Goal: Navigation & Orientation: Find specific page/section

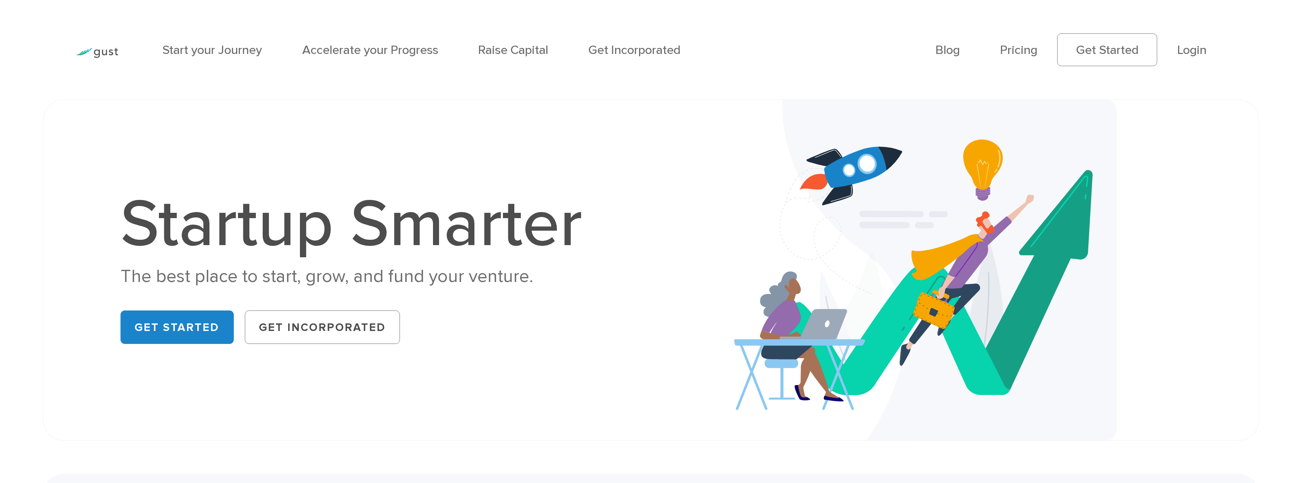
drag, startPoint x: 1178, startPoint y: 0, endPoint x: 1205, endPoint y: 150, distance: 152.5
click at [1252, 165] on div at bounding box center [925, 270] width 667 height 340
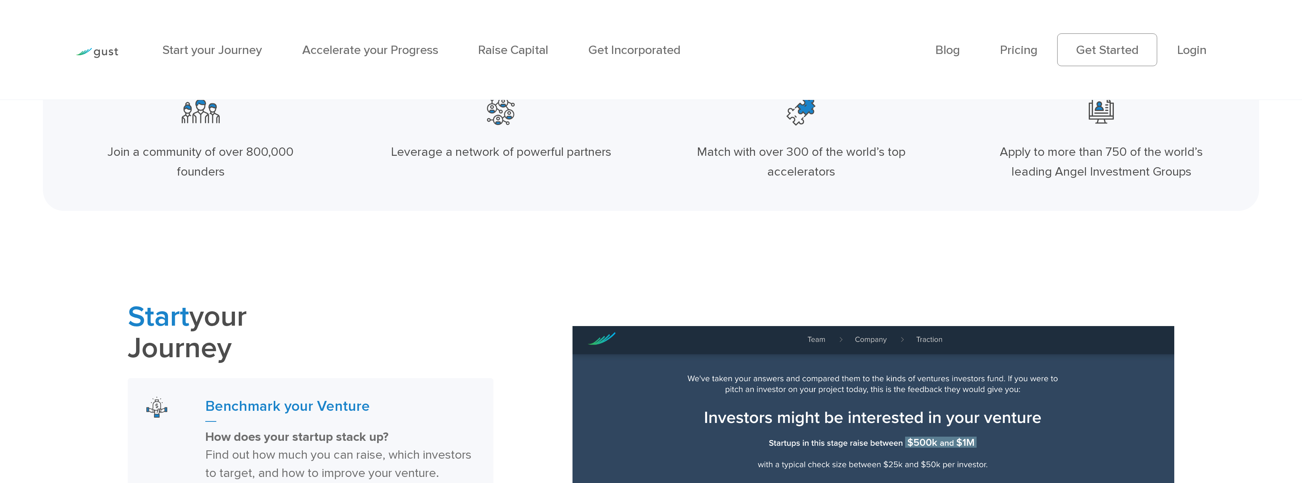
drag, startPoint x: 1164, startPoint y: 0, endPoint x: 1009, endPoint y: 6, distance: 155.3
click at [1009, 6] on div "Start your Journey Accelerate your Progress Raise Capital Get Incorporated Blog…" at bounding box center [651, 50] width 1172 height 100
drag, startPoint x: 1029, startPoint y: 0, endPoint x: 989, endPoint y: 17, distance: 42.9
click at [991, 16] on div "Blog FAQ Pricing Get Started Login Login" at bounding box center [1081, 50] width 312 height 74
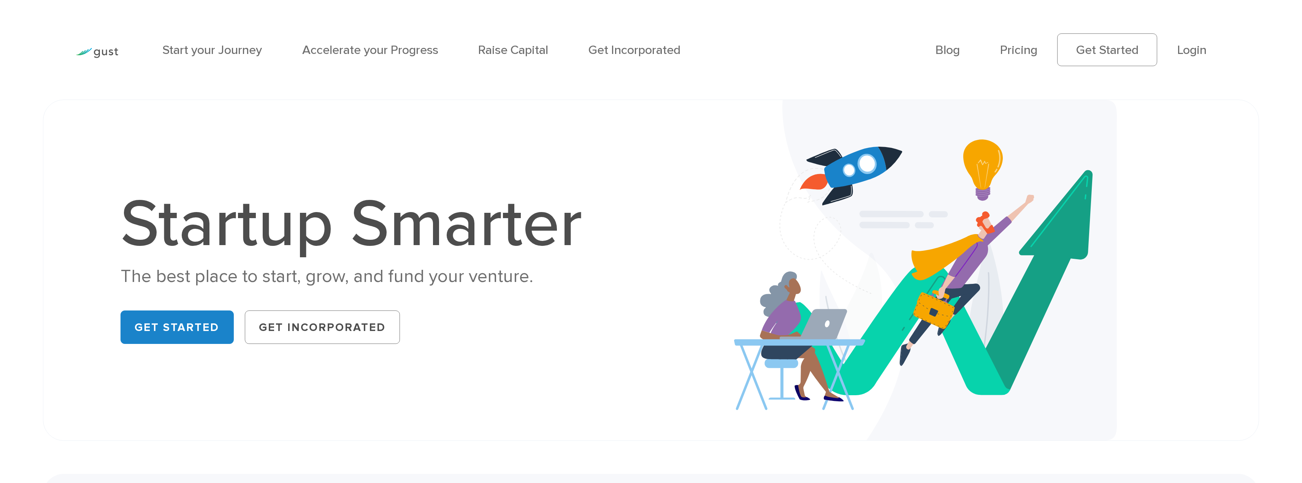
drag, startPoint x: 0, startPoint y: 0, endPoint x: 1081, endPoint y: 16, distance: 1081.4
click at [1081, 16] on div "Blog FAQ Pricing Get Started Login Login" at bounding box center [1081, 50] width 312 height 74
